Goal: Task Accomplishment & Management: Use online tool/utility

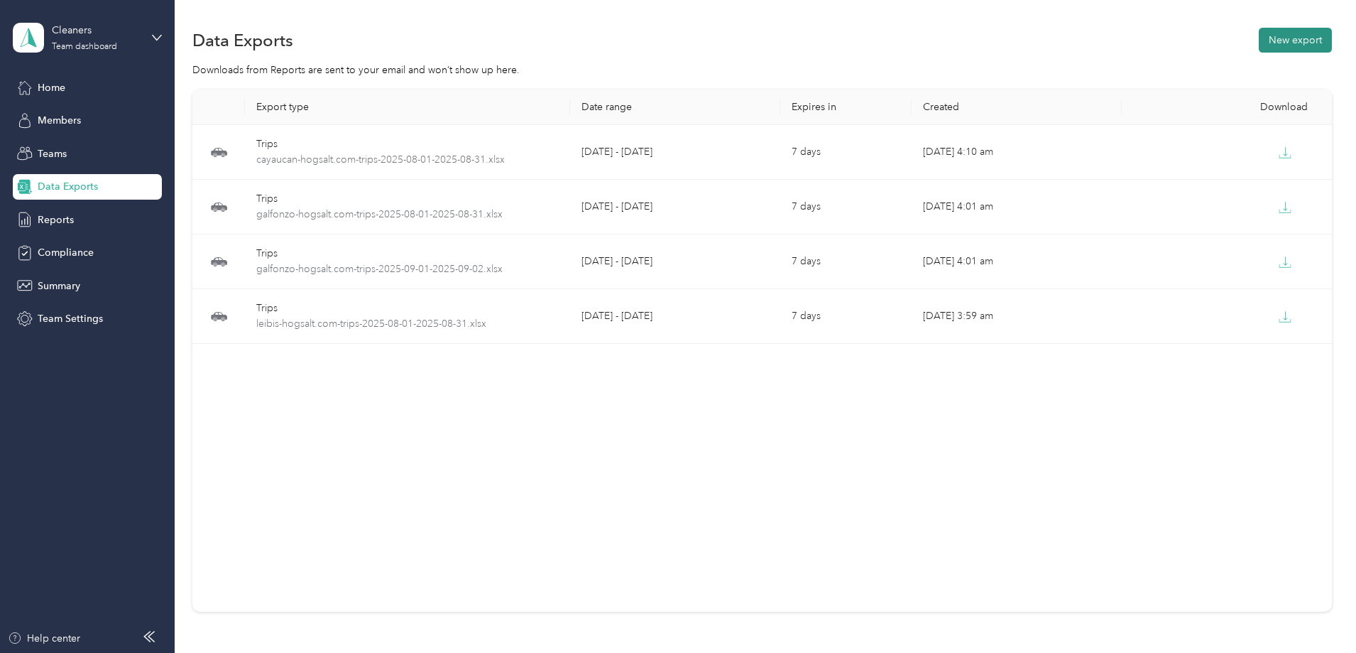
click at [1259, 41] on button "New export" at bounding box center [1295, 40] width 73 height 25
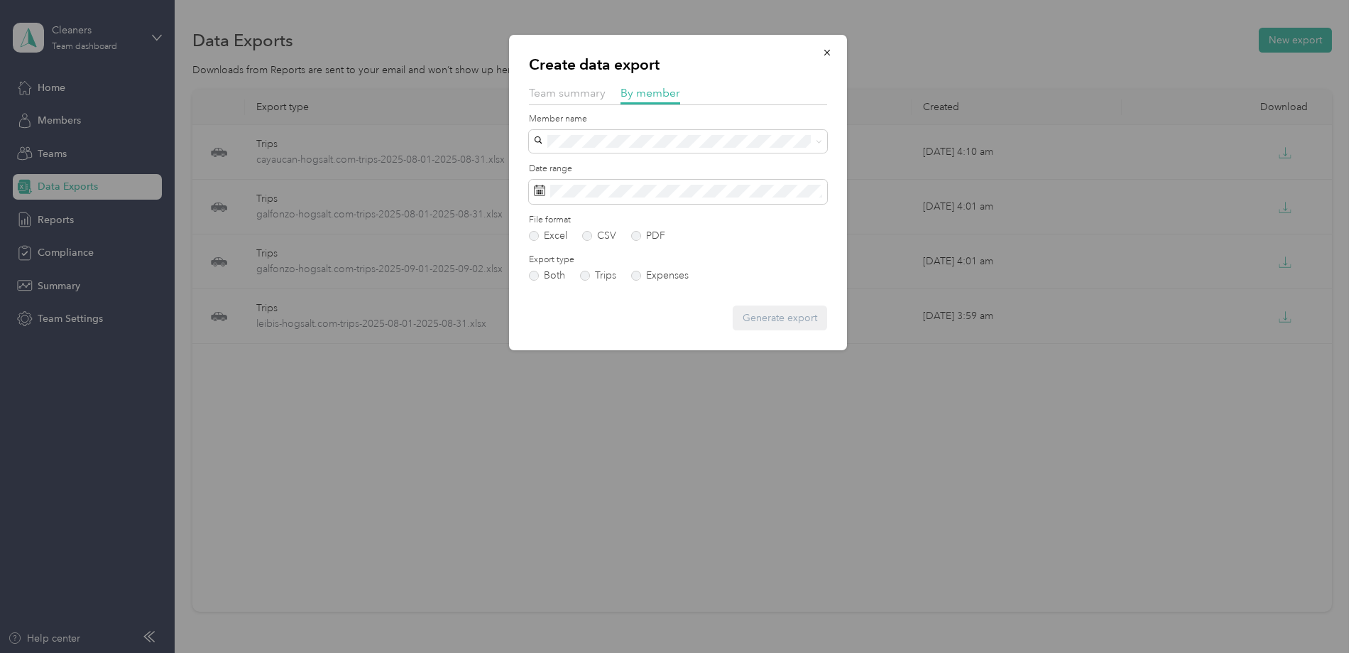
click at [648, 185] on div "[PERSON_NAME]" at bounding box center [678, 191] width 278 height 15
click at [704, 348] on div "Create data export Team summary By member Member name Date range File format Ex…" at bounding box center [678, 192] width 338 height 315
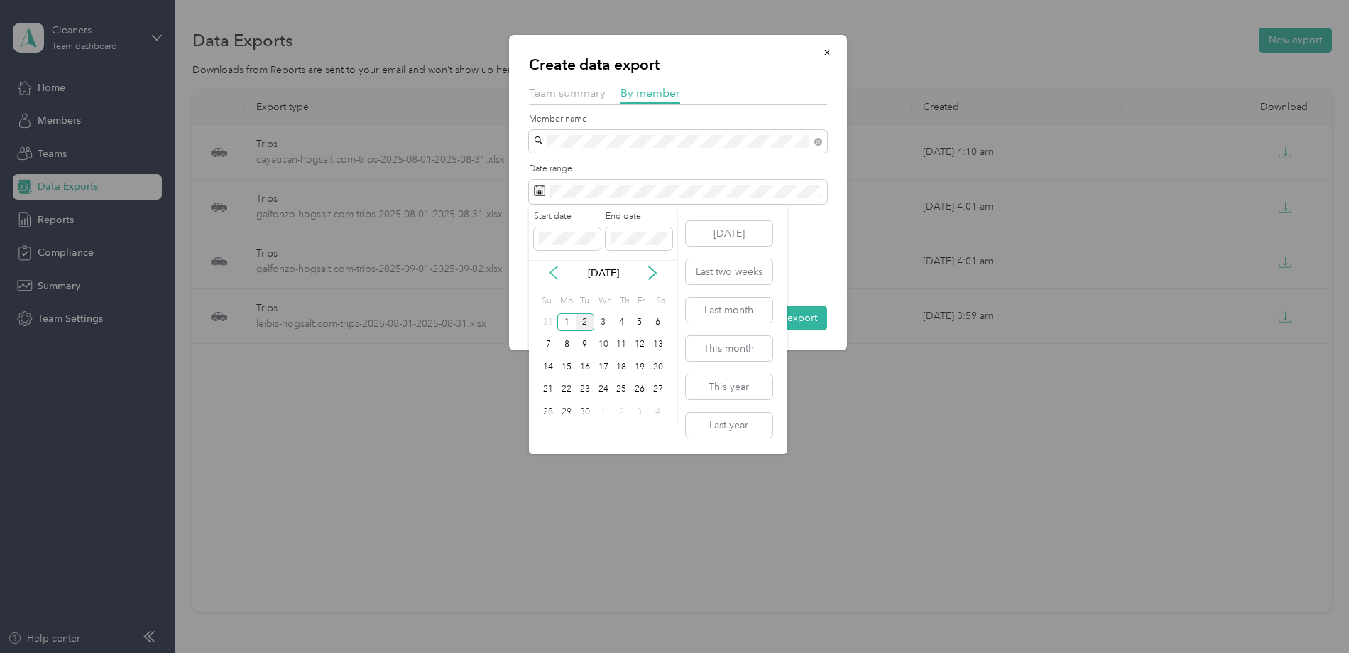
click at [552, 266] on icon at bounding box center [554, 273] width 14 height 14
click at [638, 323] on div "1" at bounding box center [640, 322] width 18 height 18
click at [551, 438] on div "31" at bounding box center [549, 434] width 18 height 18
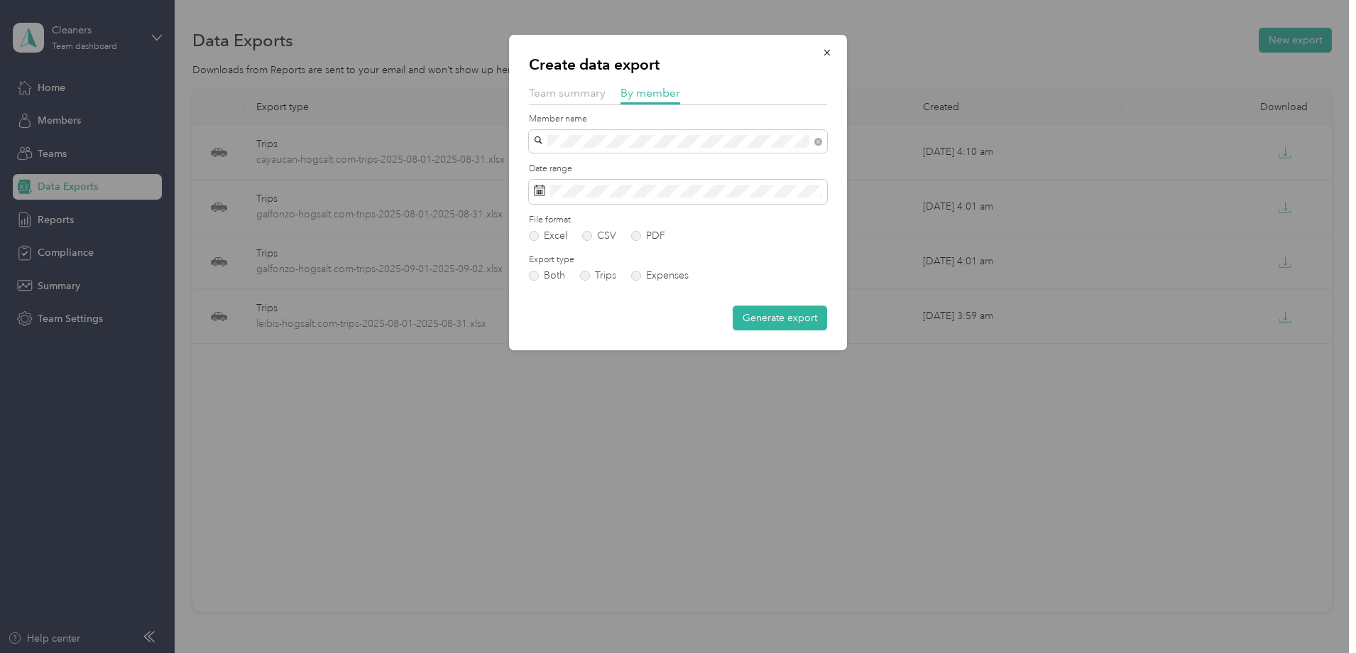
click at [779, 325] on button "Generate export" at bounding box center [780, 317] width 94 height 25
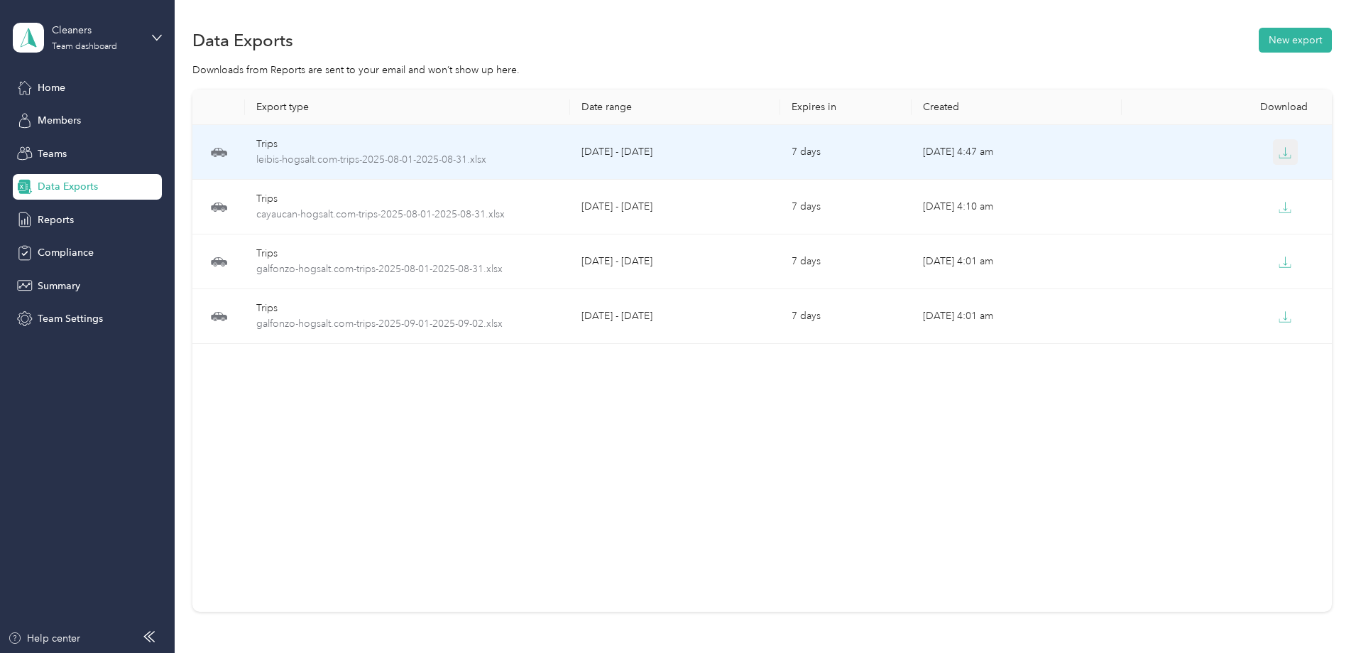
click at [1273, 150] on button "button" at bounding box center [1286, 152] width 26 height 26
